Goal: Use online tool/utility: Utilize a website feature to perform a specific function

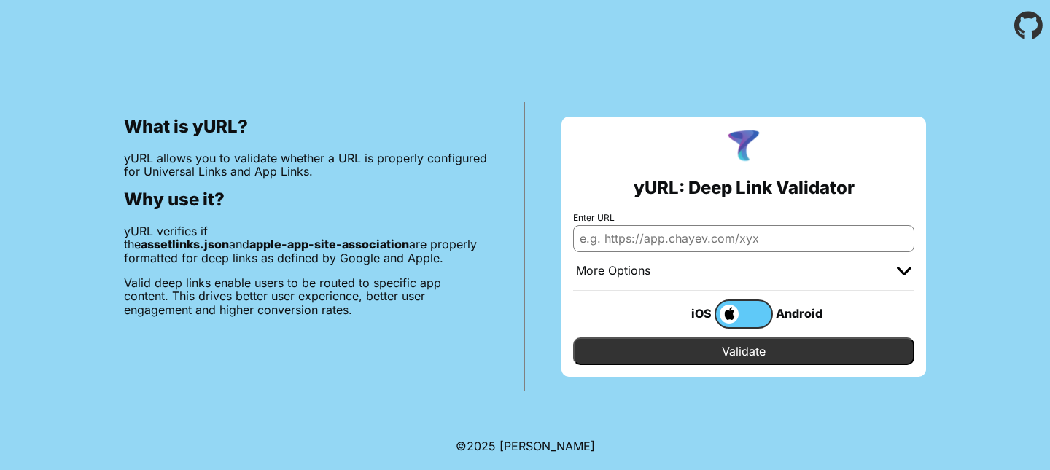
click at [641, 228] on input "Enter URL" at bounding box center [743, 238] width 341 height 26
paste input "[URL][DOMAIN_NAME][PERSON_NAME]"
type input "[URL][DOMAIN_NAME][PERSON_NAME]"
click at [748, 345] on input "Validate" at bounding box center [743, 352] width 341 height 28
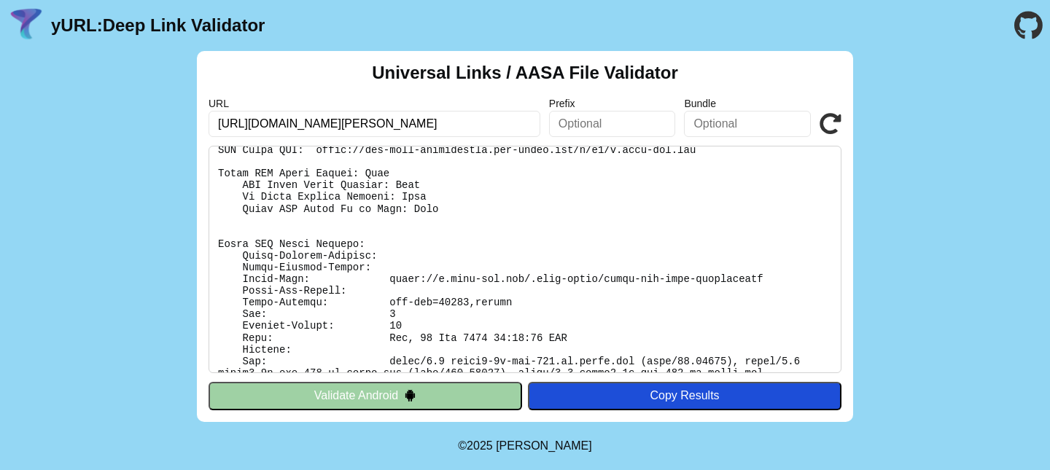
scroll to position [270, 0]
